Goal: Task Accomplishment & Management: Manage account settings

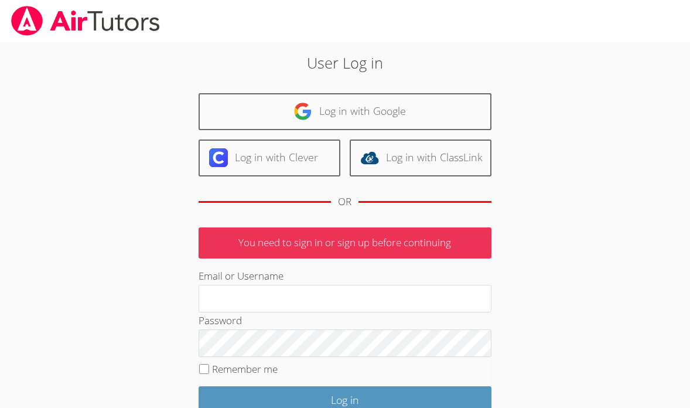
type input "[EMAIL_ADDRESS][DOMAIN_NAME]"
click at [203, 369] on input "Remember me" at bounding box center [204, 369] width 10 height 10
checkbox input "true"
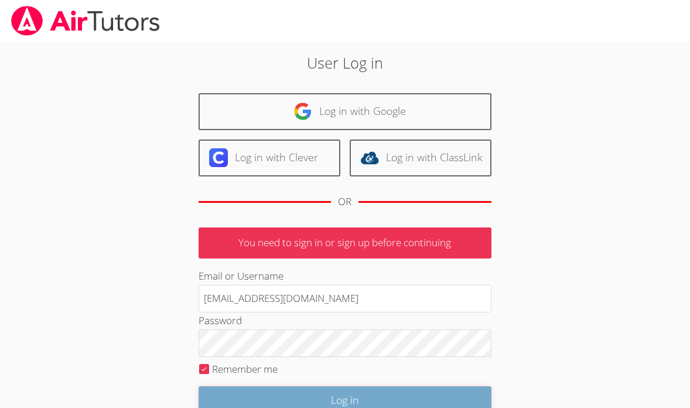
click at [282, 400] on input "Log in" at bounding box center [345, 400] width 293 height 28
